Goal: Task Accomplishment & Management: Use online tool/utility

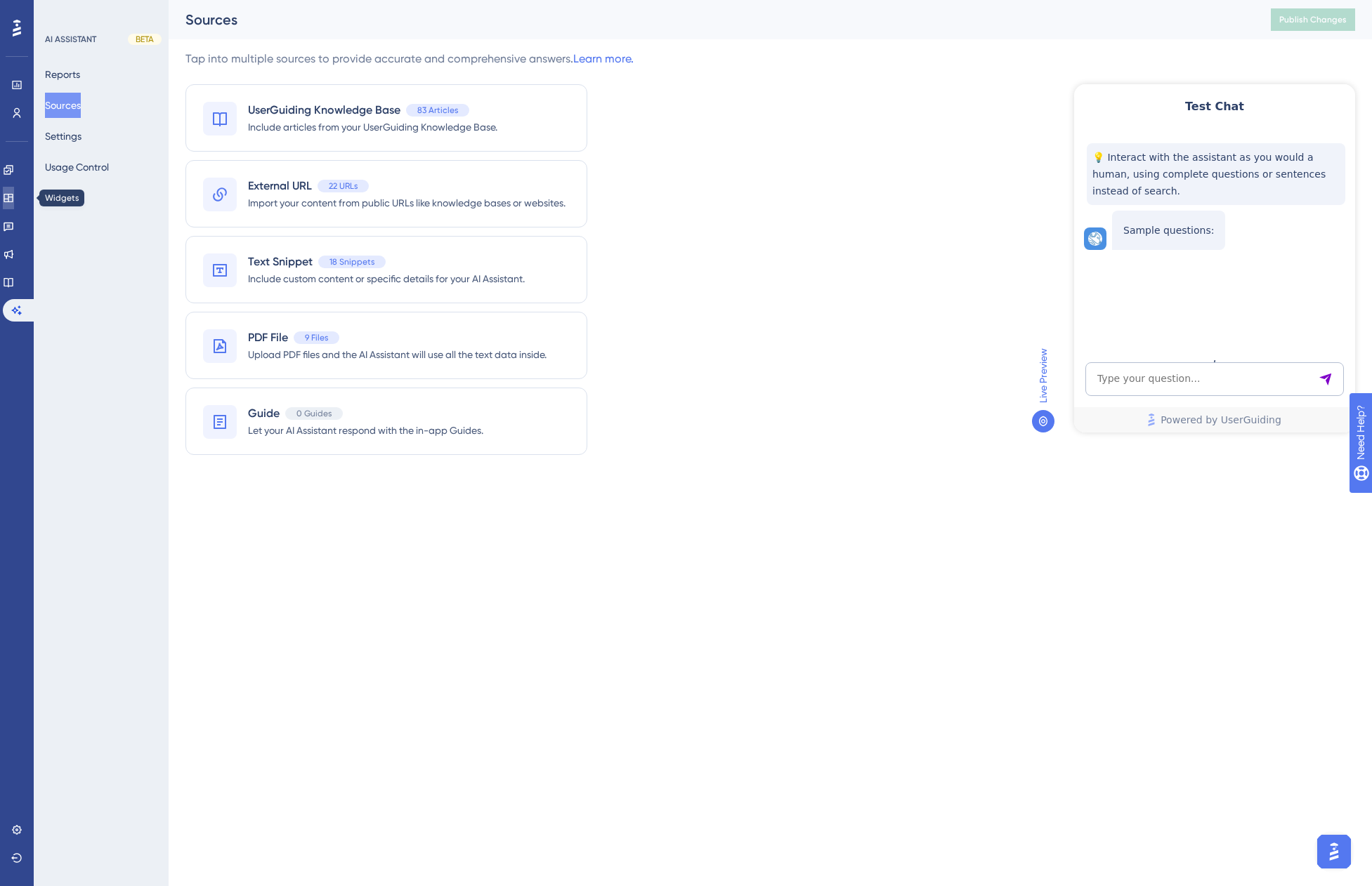
click at [12, 199] on icon at bounding box center [8, 198] width 9 height 9
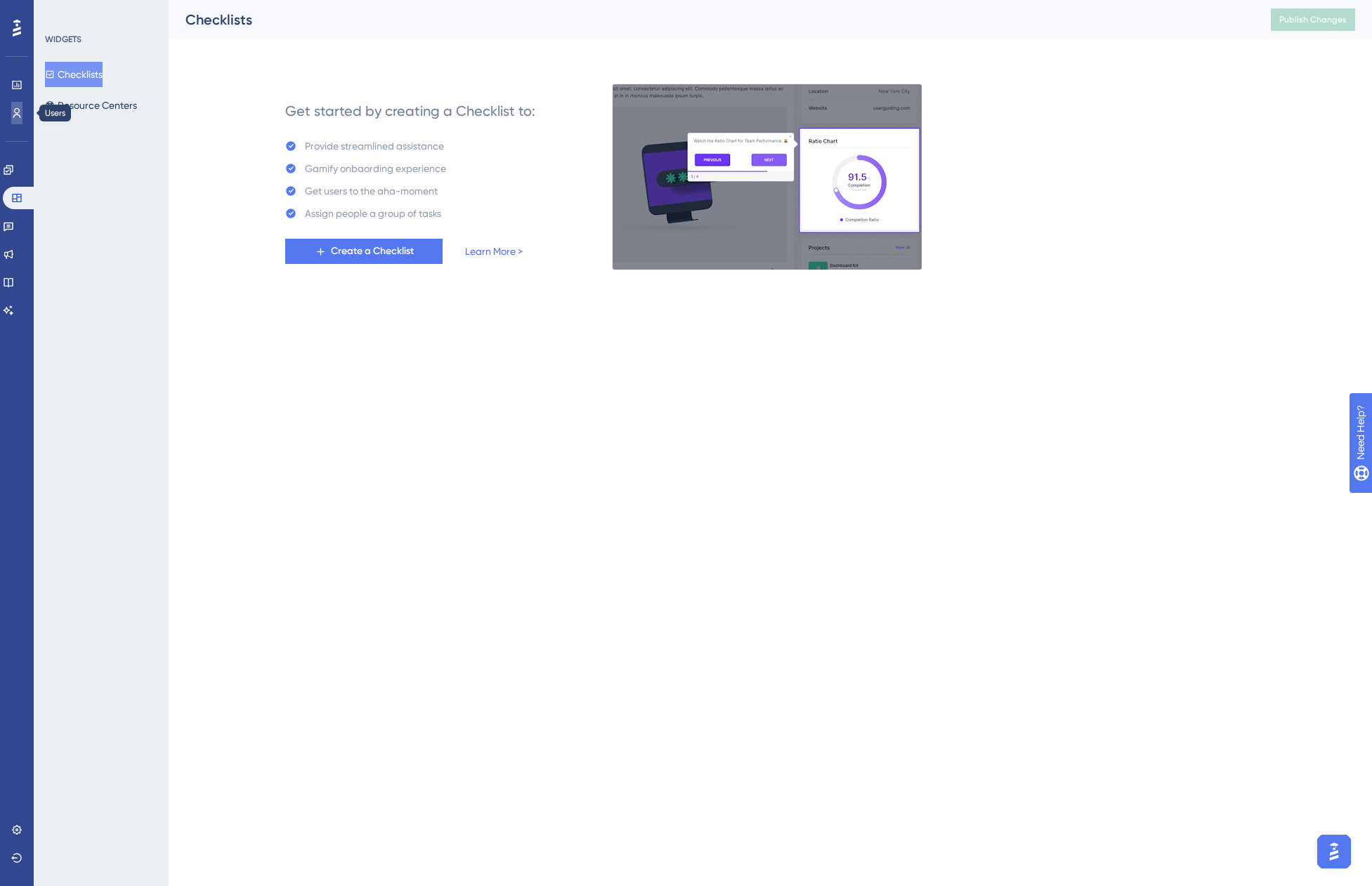
click at [16, 114] on icon at bounding box center [17, 113] width 8 height 10
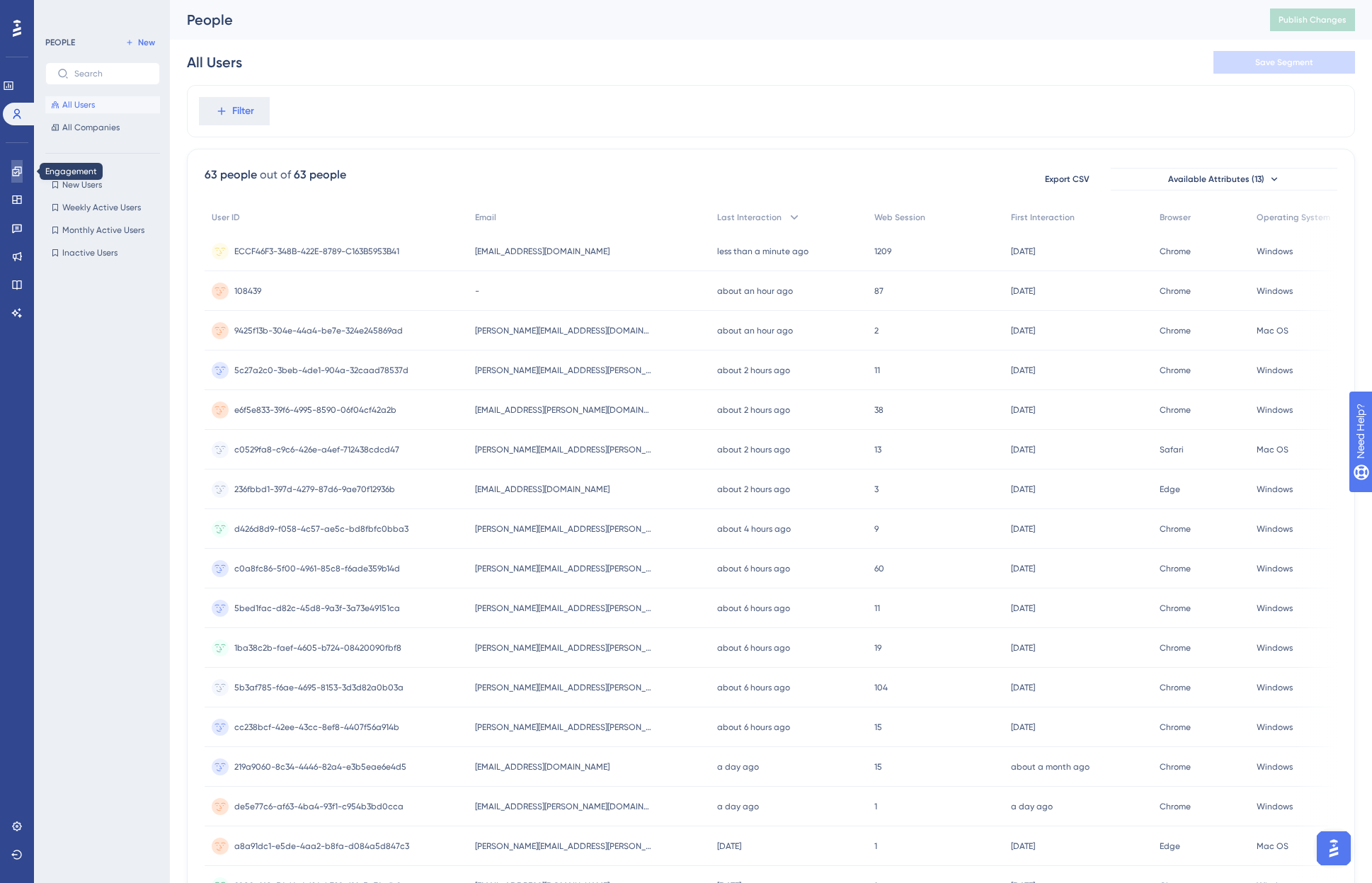
click at [13, 173] on icon at bounding box center [17, 171] width 12 height 12
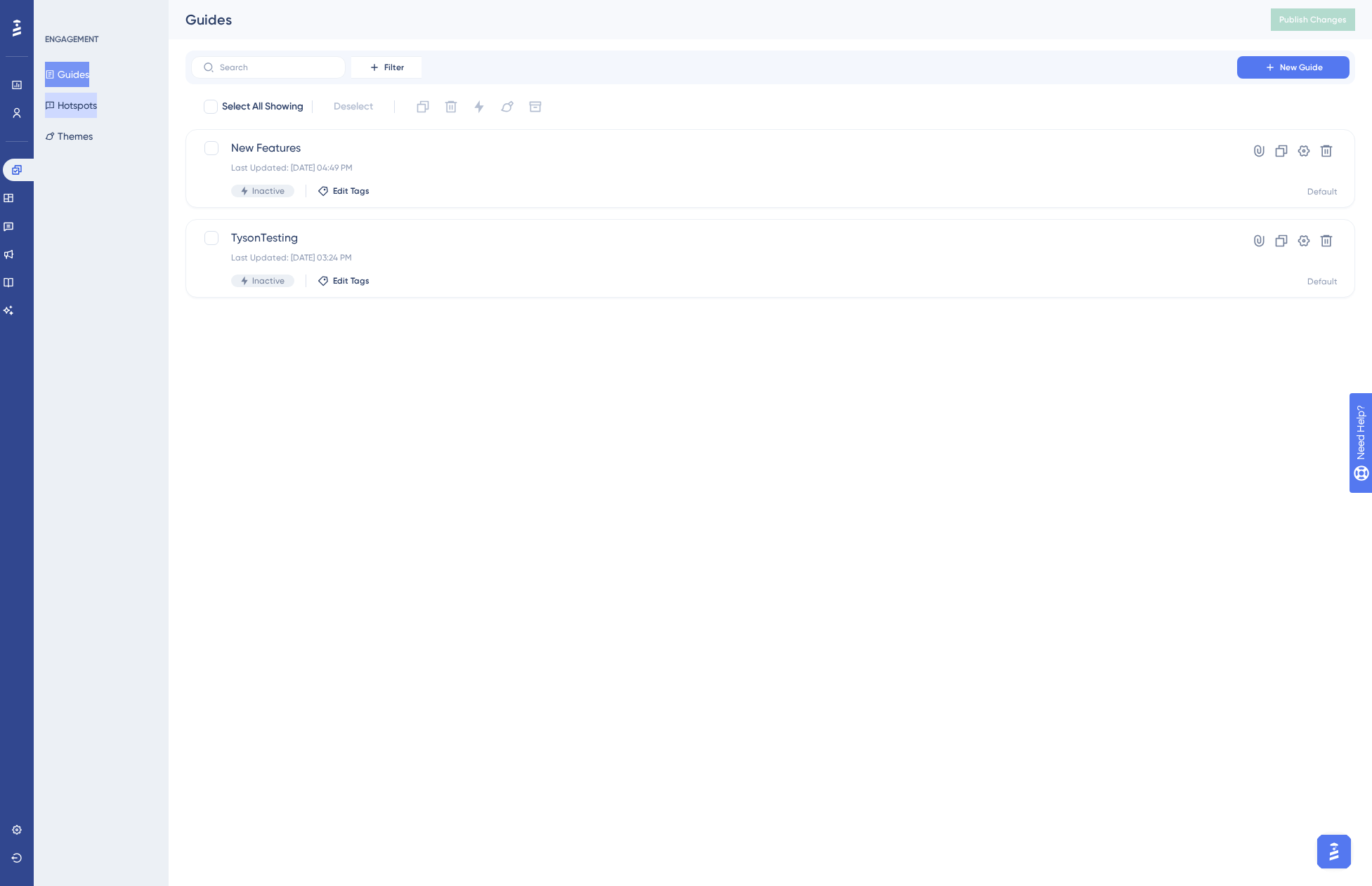
click at [78, 106] on button "Hotspots" at bounding box center [70, 105] width 52 height 26
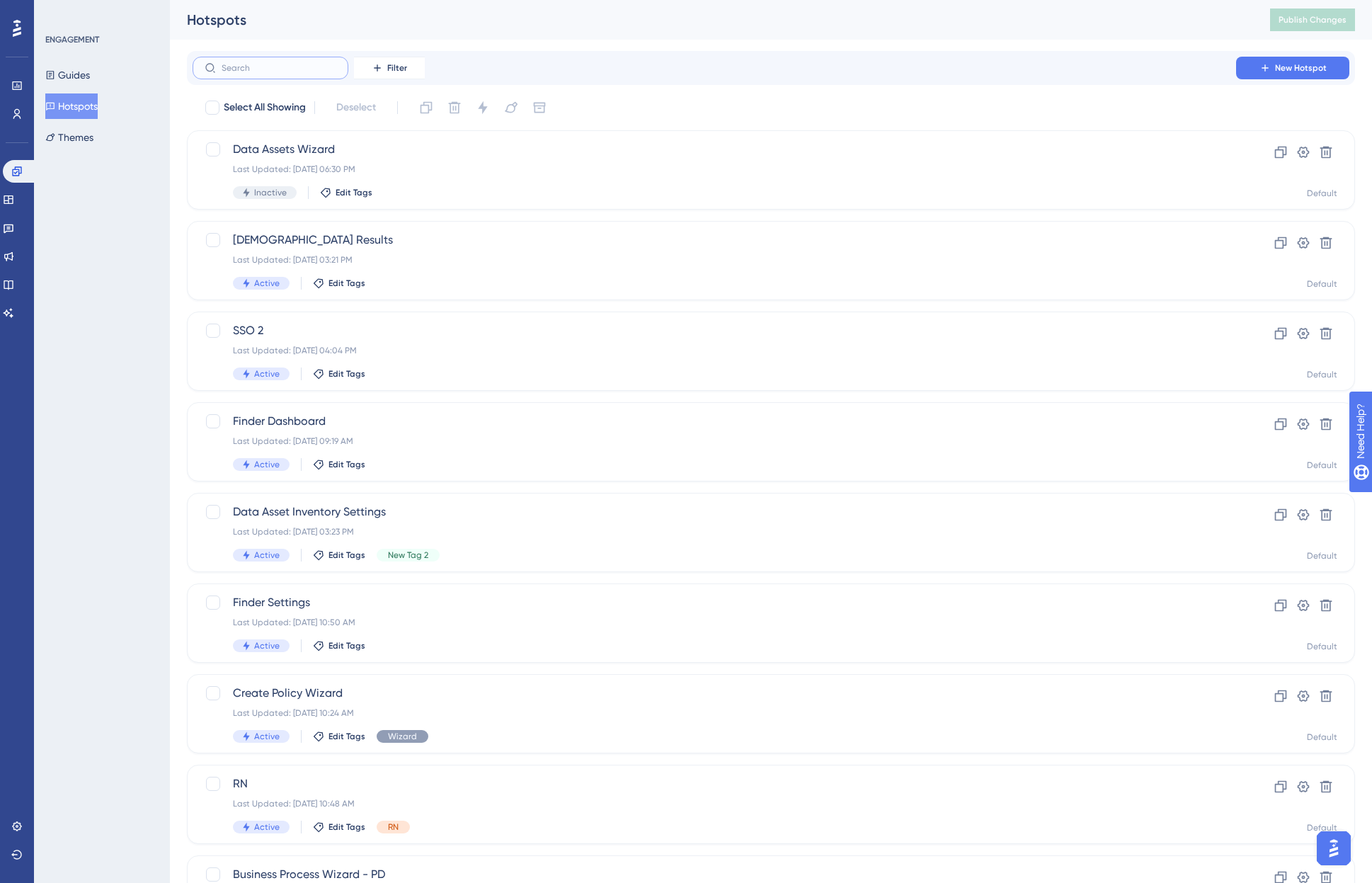
click at [299, 68] on input "text" at bounding box center [279, 68] width 115 height 10
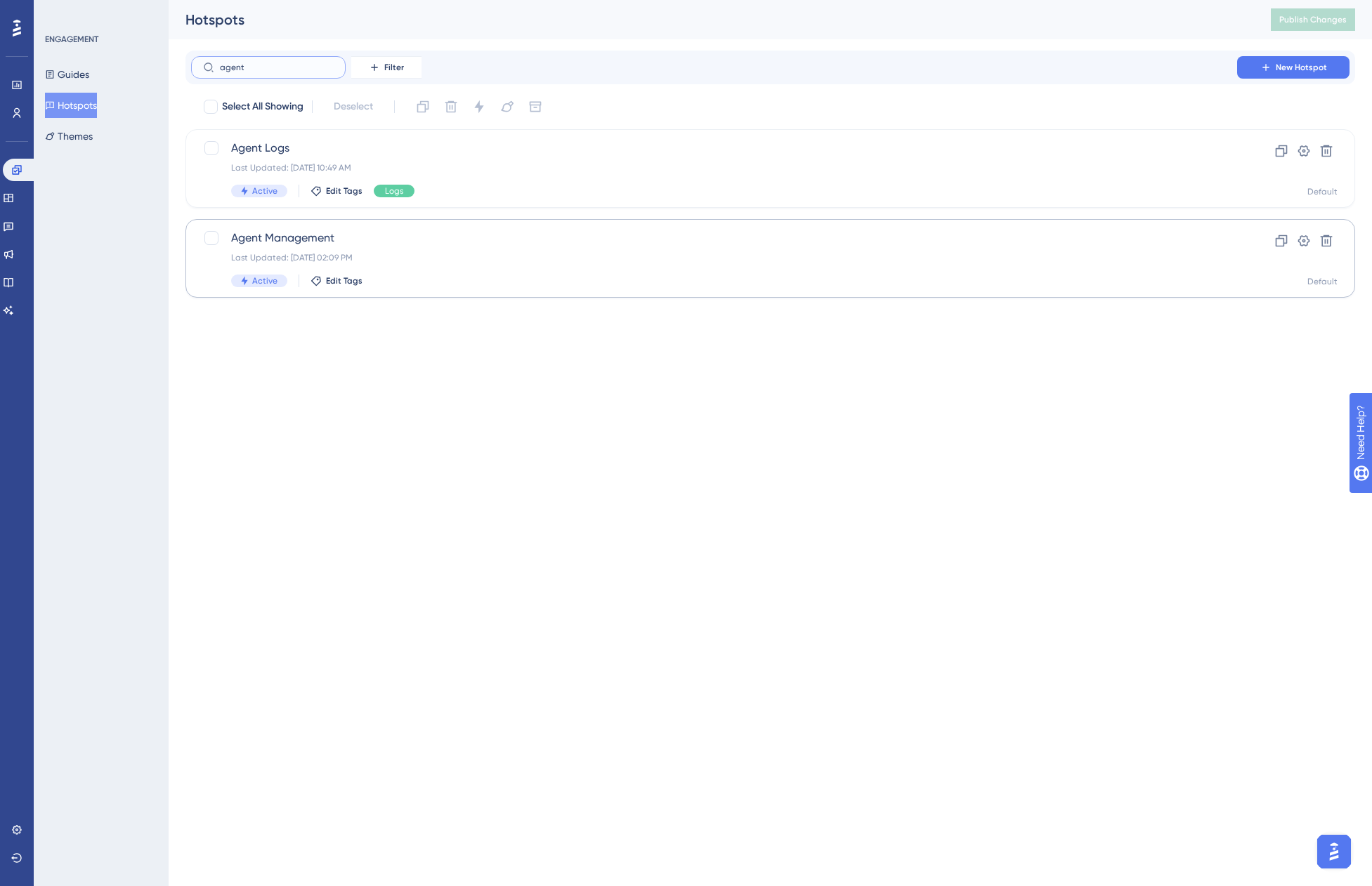
type input "agent"
click at [1164, 255] on div "Last Updated: [DATE] 02:09 PM" at bounding box center [714, 257] width 966 height 11
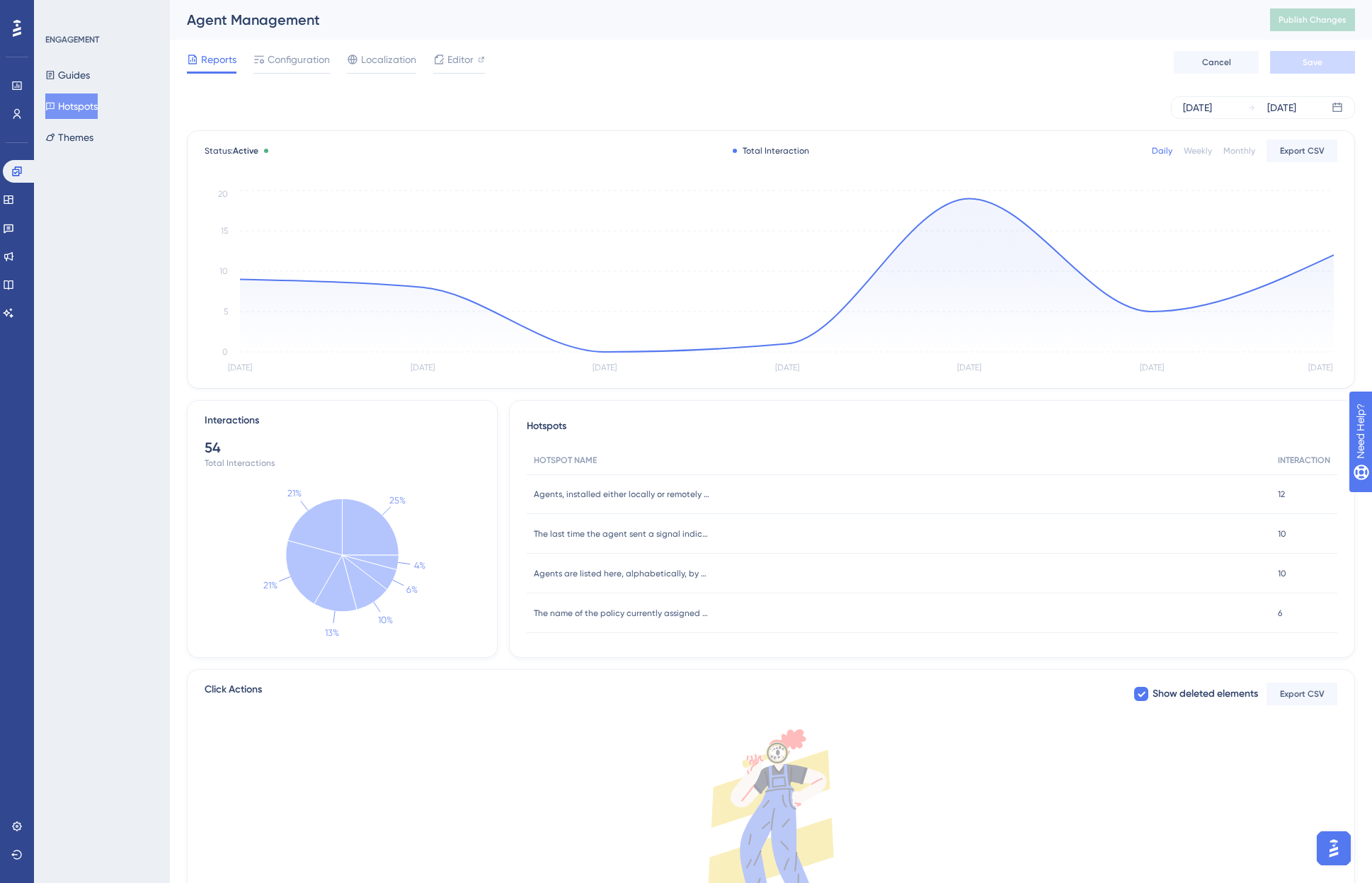
click at [54, 109] on icon at bounding box center [51, 107] width 9 height 8
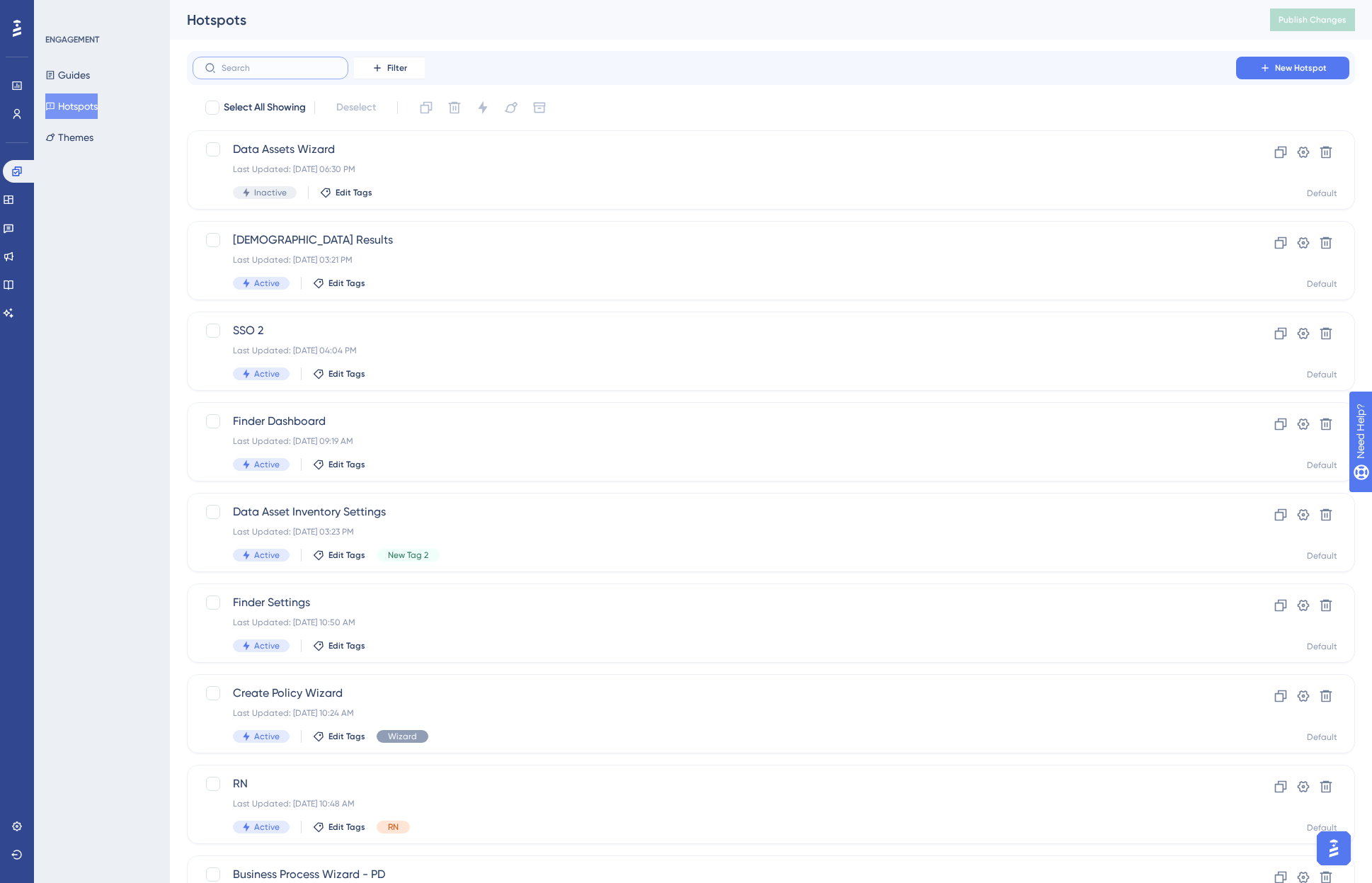
click at [264, 68] on input "text" at bounding box center [279, 68] width 115 height 10
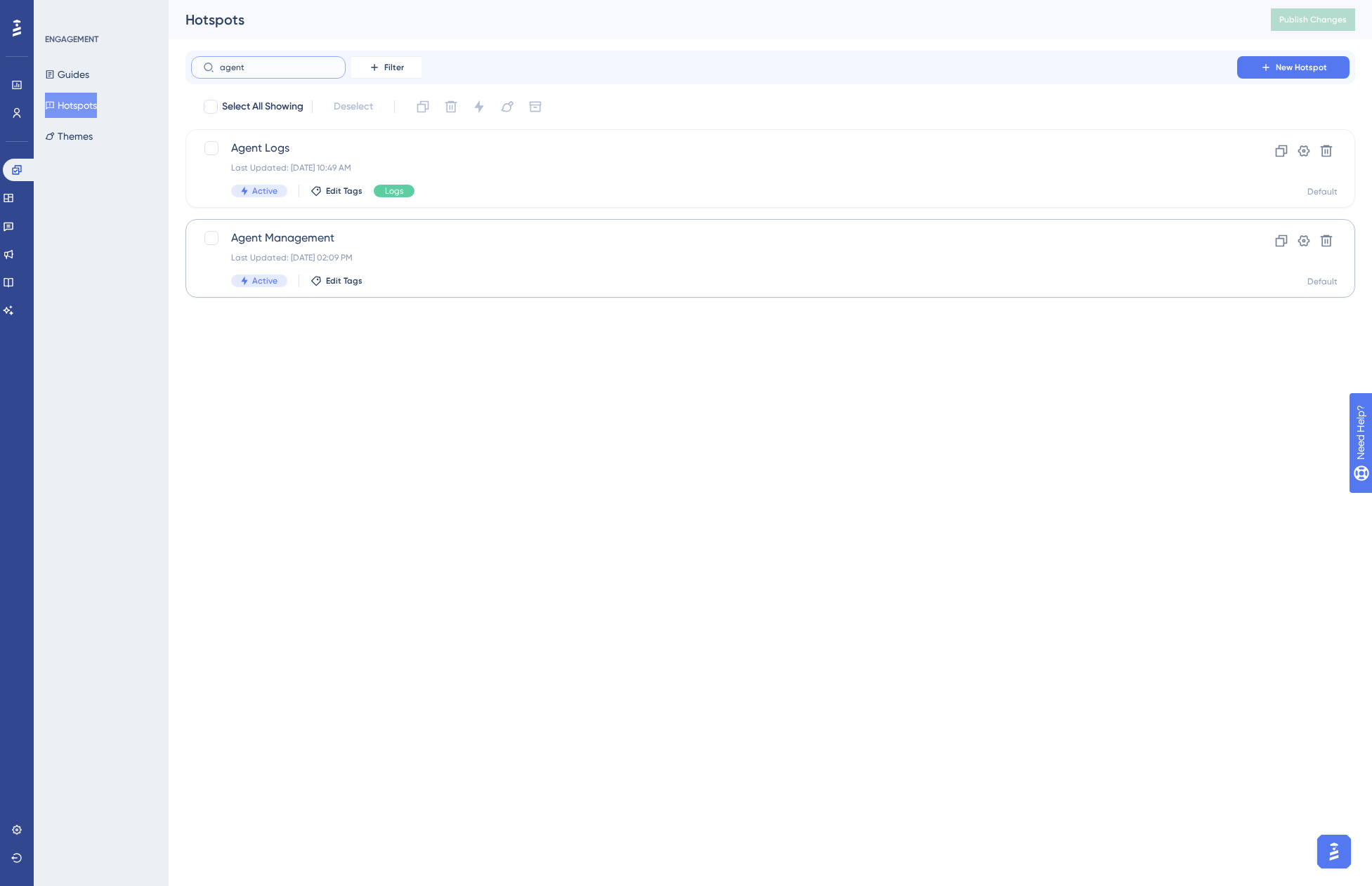
type input "agent"
click at [420, 255] on div "Last Updated: [DATE] 02:09 PM" at bounding box center [714, 257] width 966 height 11
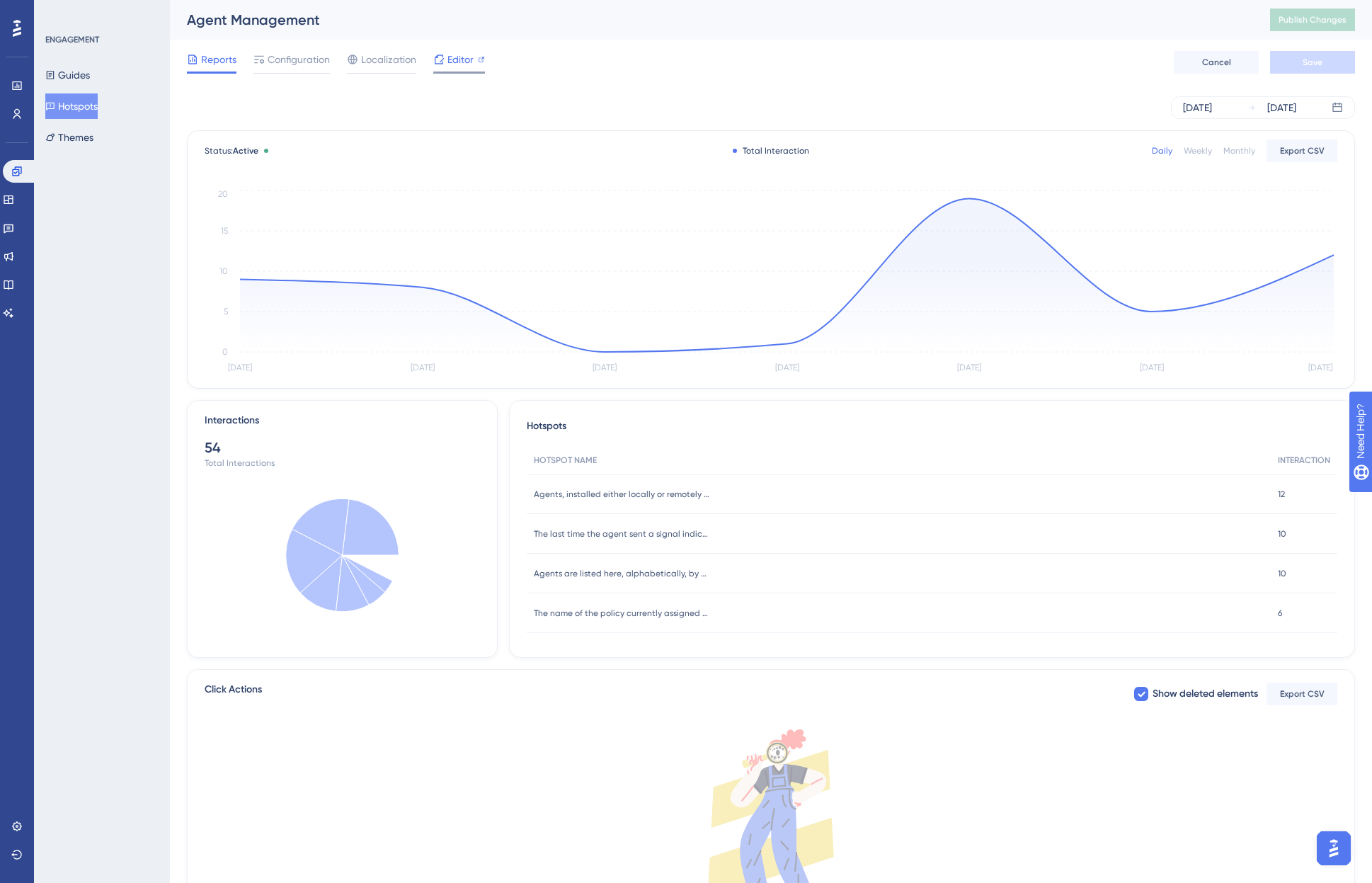
click at [449, 60] on span "Editor" at bounding box center [461, 59] width 27 height 17
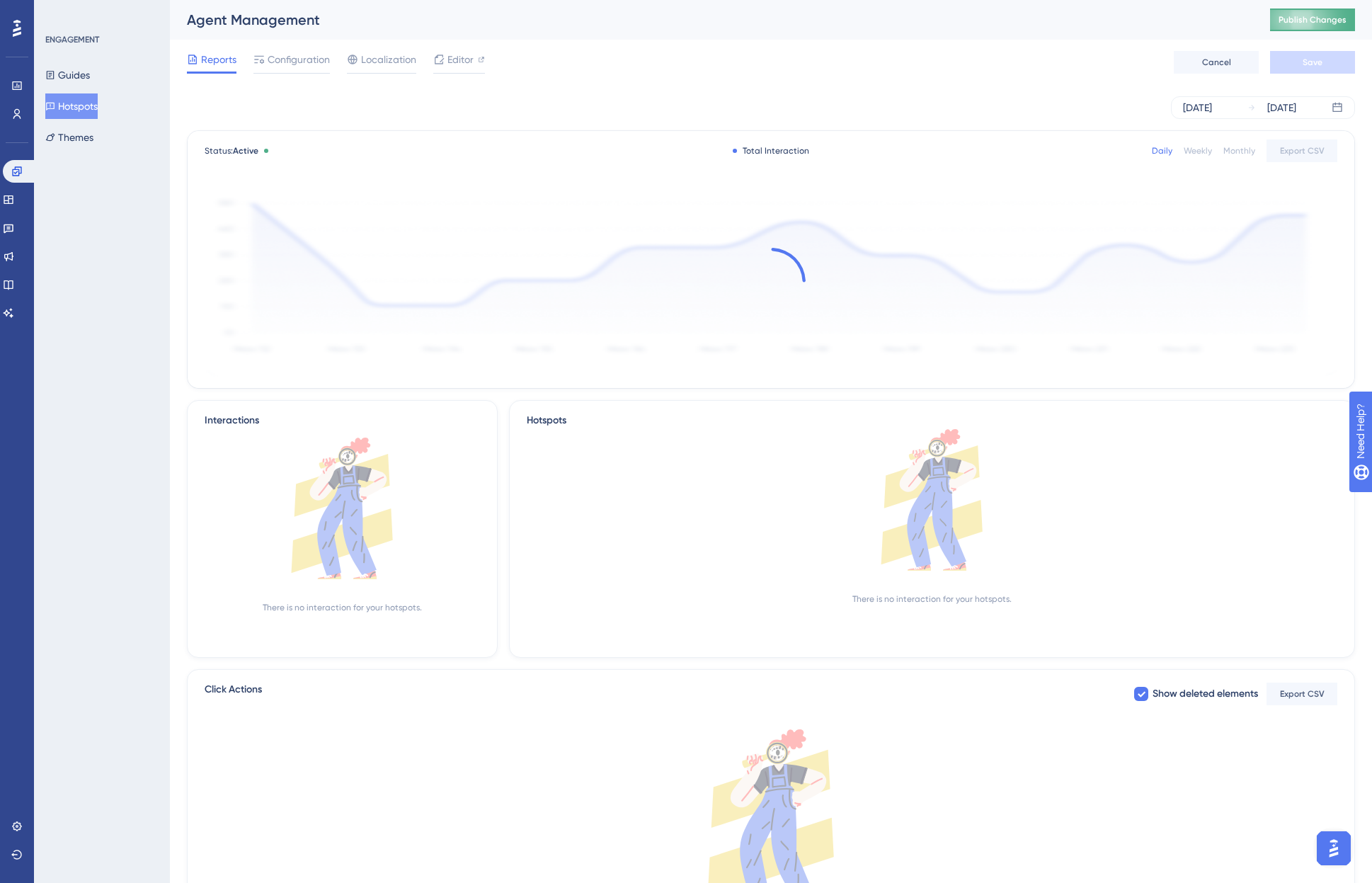
click at [1329, 28] on button "Publish Changes" at bounding box center [1313, 20] width 85 height 23
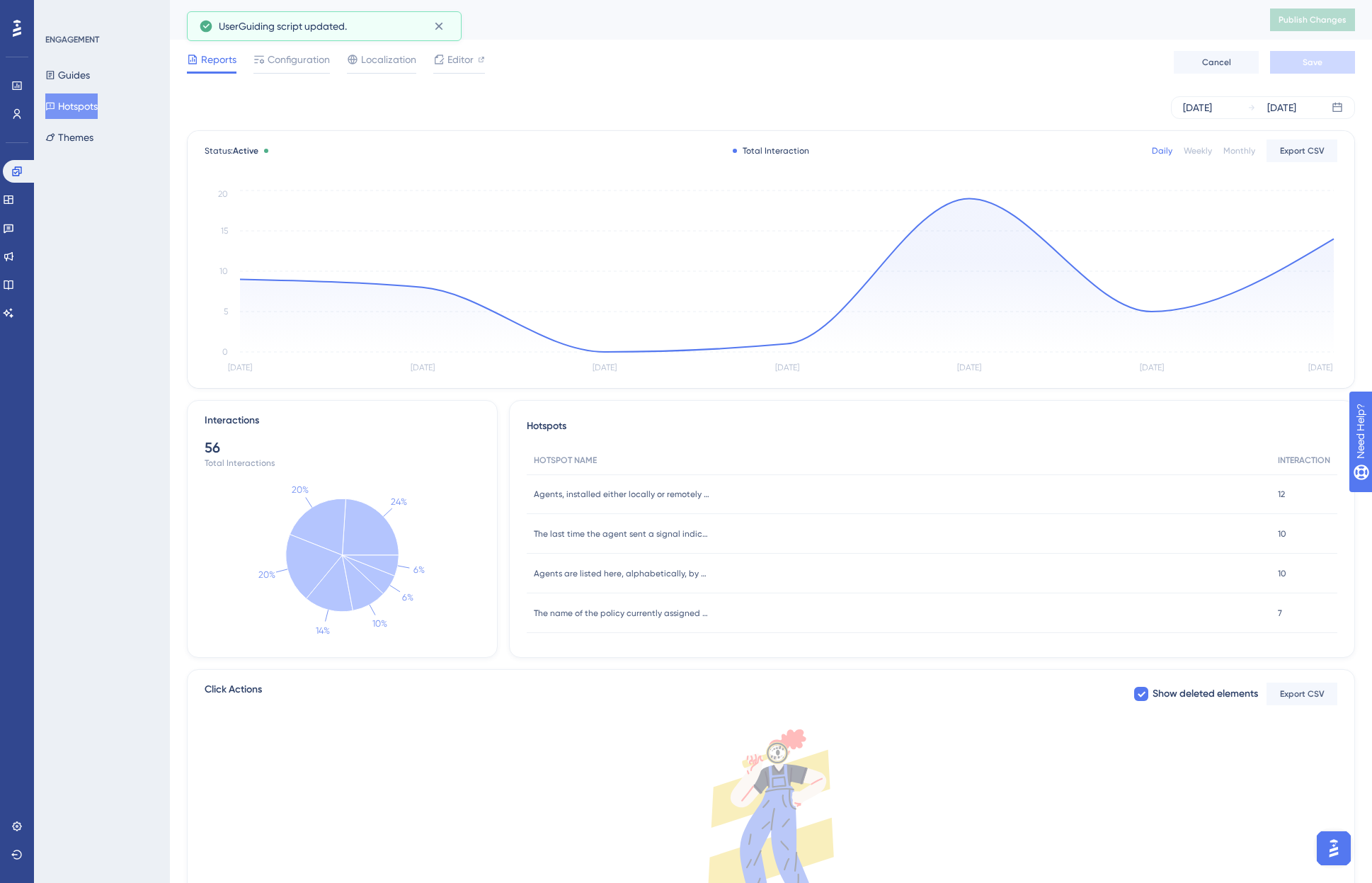
click at [825, 28] on div "Agent Management" at bounding box center [710, 20] width 1048 height 20
click at [14, 281] on link at bounding box center [8, 285] width 12 height 23
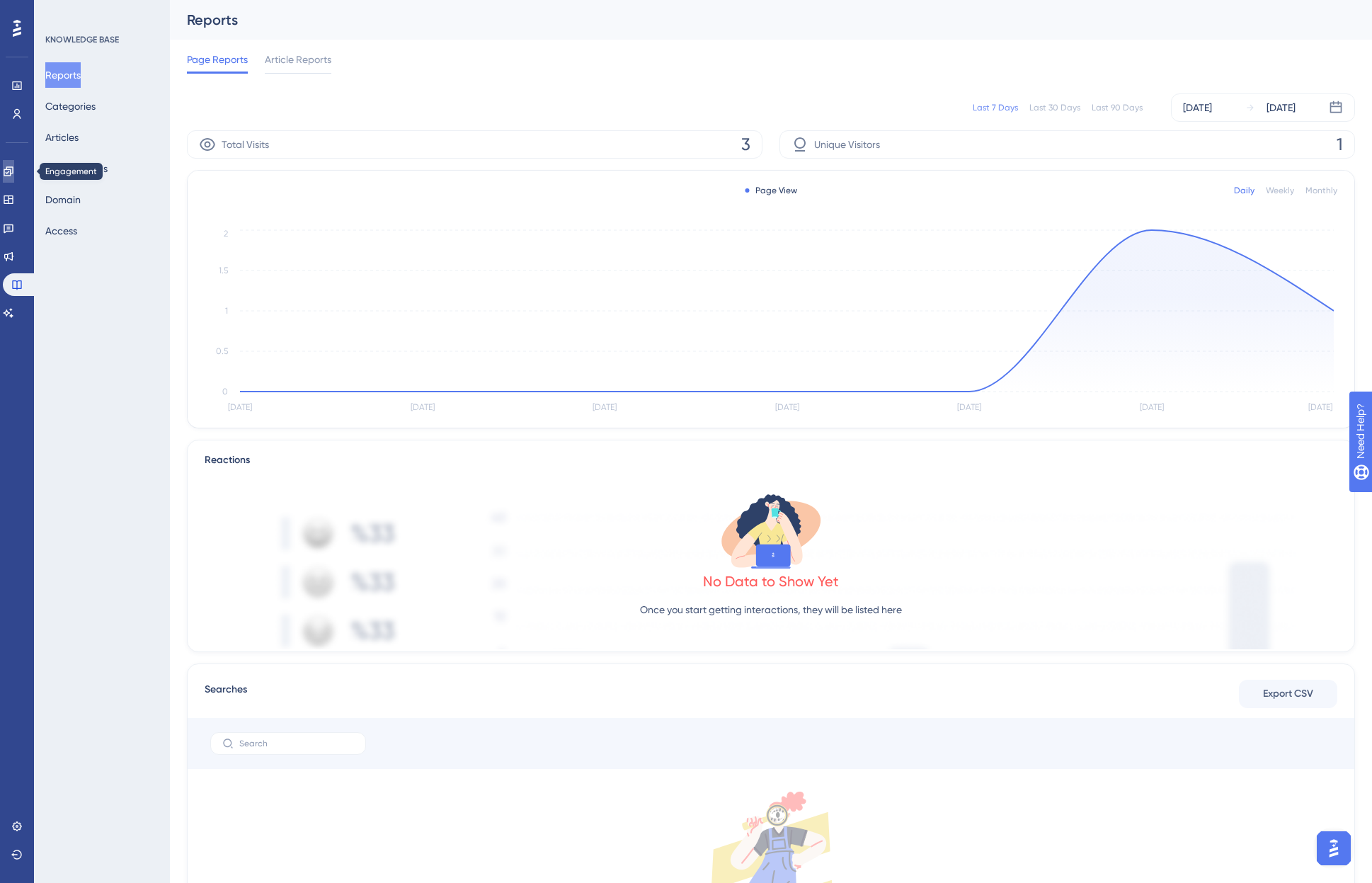
click at [12, 170] on icon at bounding box center [8, 171] width 12 height 12
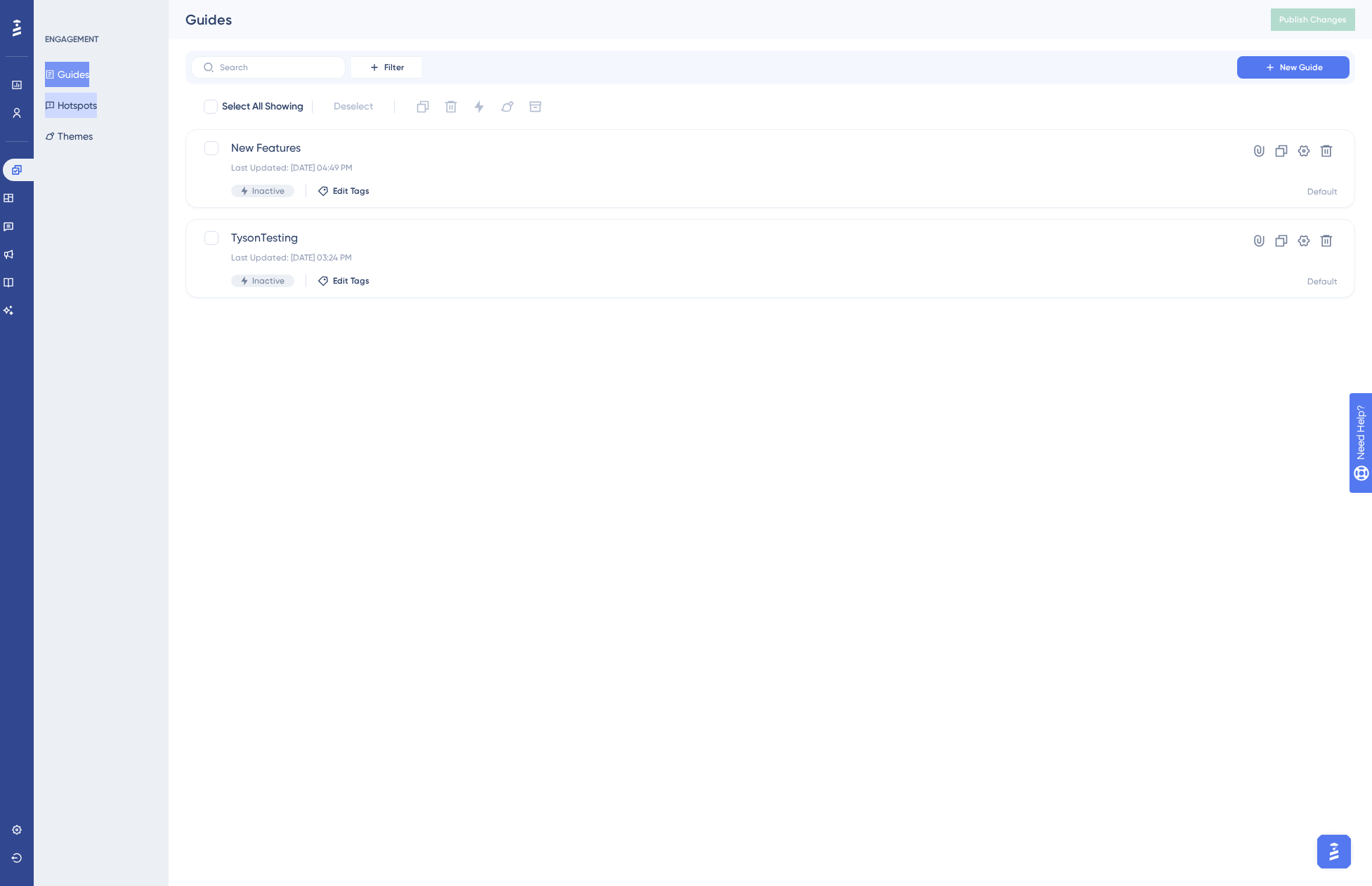
click at [79, 97] on button "Hotspots" at bounding box center [70, 105] width 52 height 26
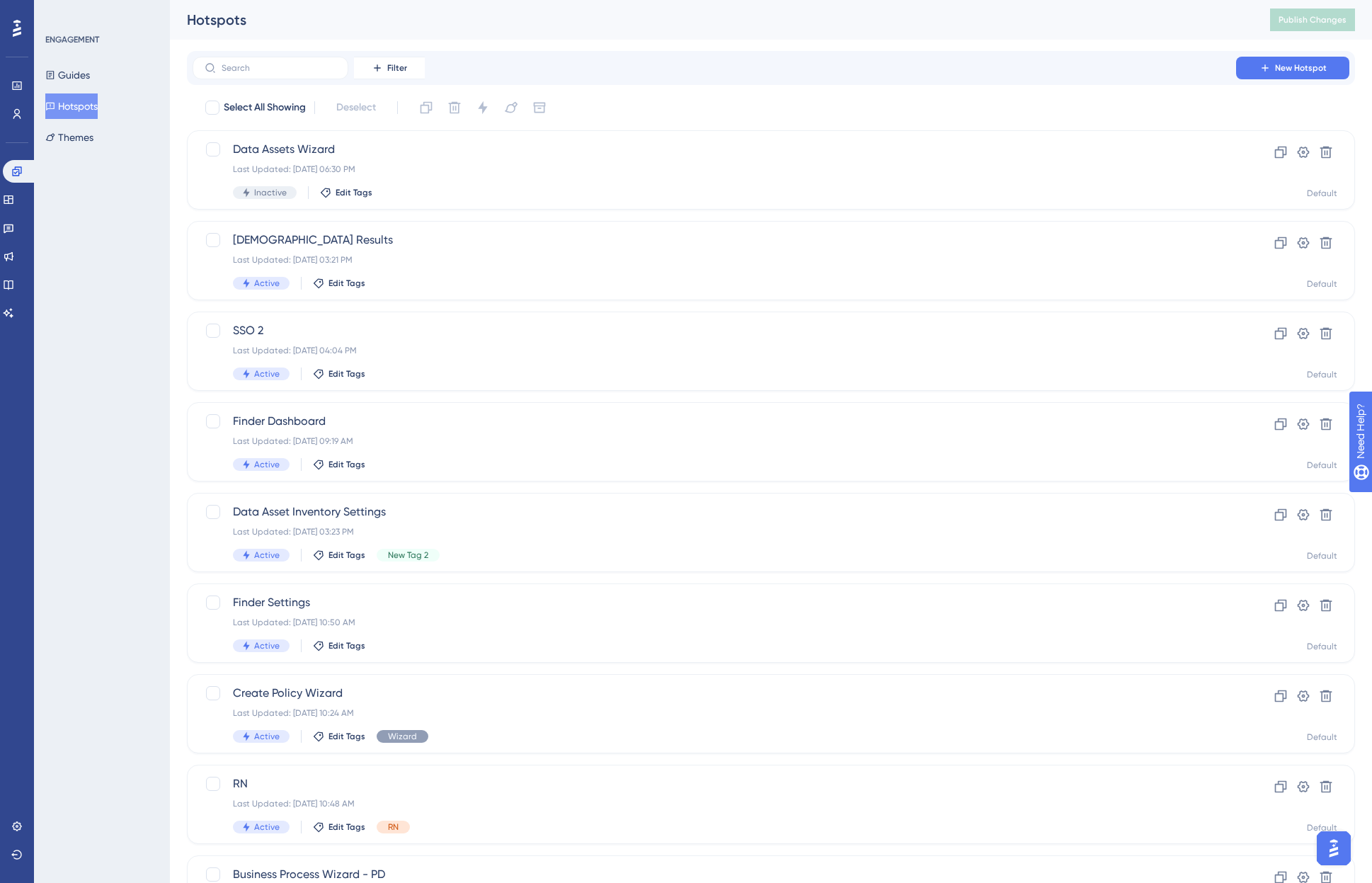
click at [599, 36] on div "Hotspots Publish Changes" at bounding box center [771, 20] width 1202 height 40
